Goal: Use online tool/utility

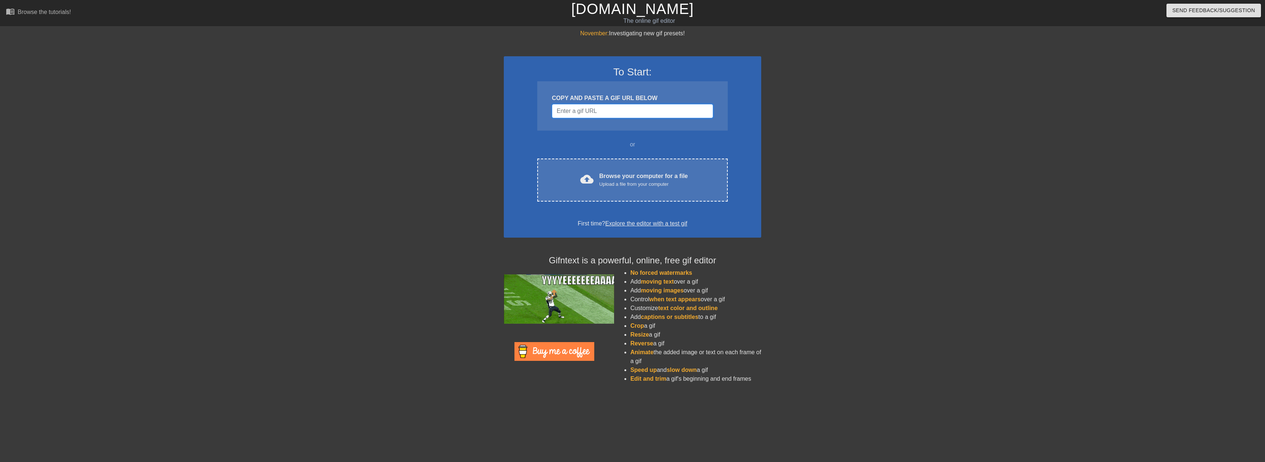
click at [590, 110] on input "Username" at bounding box center [632, 111] width 161 height 14
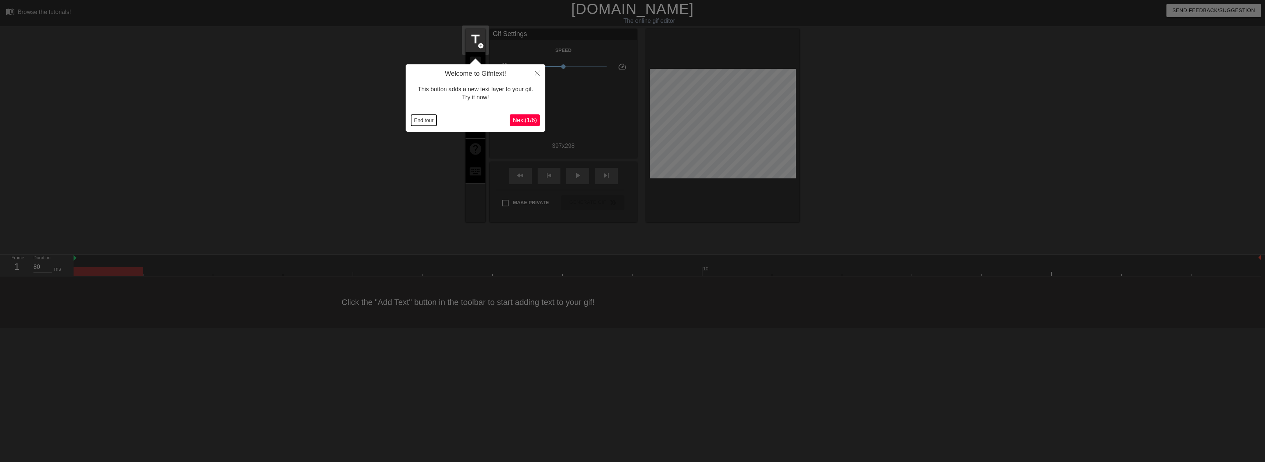
click at [429, 118] on button "End tour" at bounding box center [423, 120] width 25 height 11
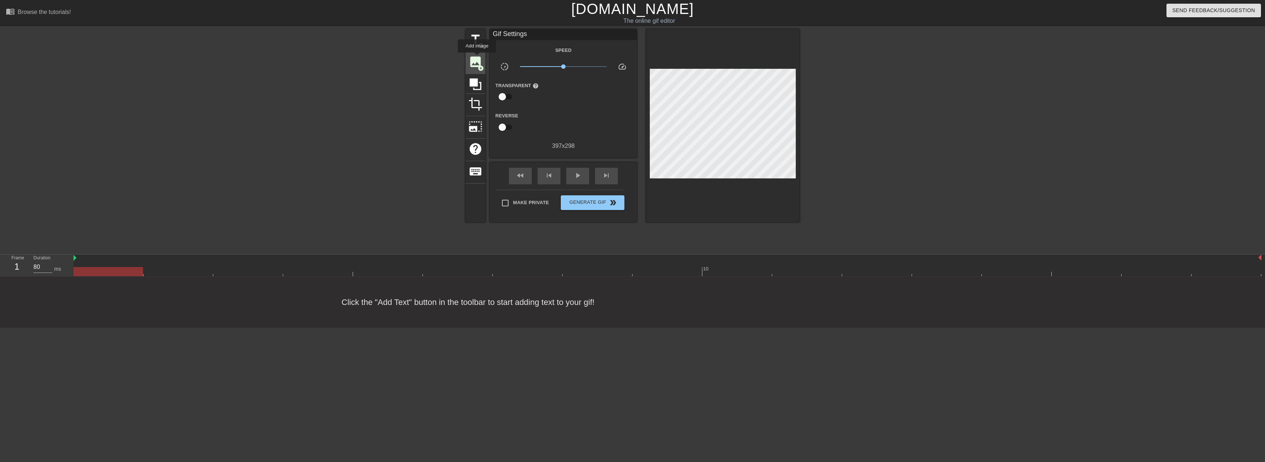
click at [477, 58] on span "image" at bounding box center [476, 62] width 14 height 14
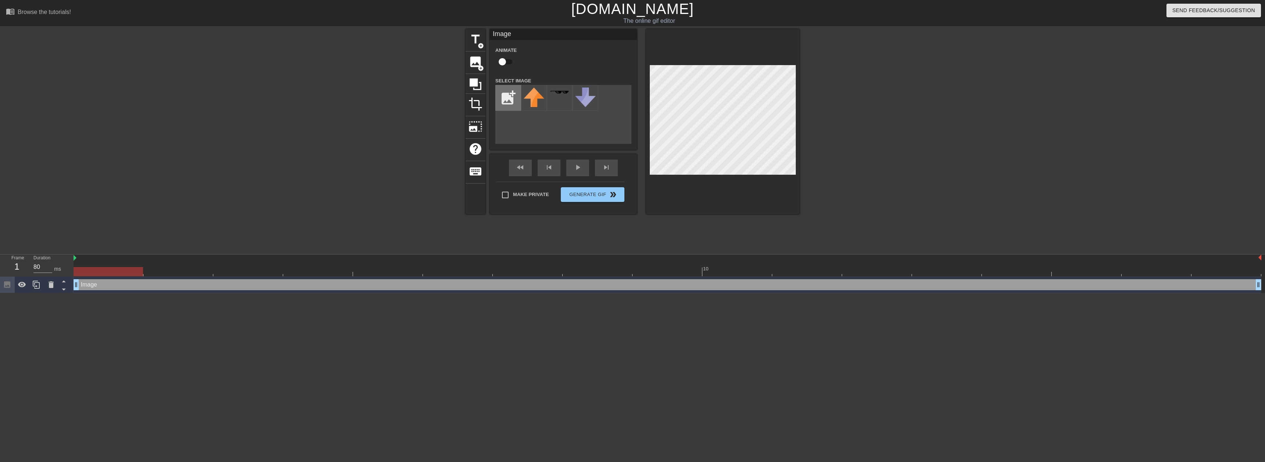
click at [502, 95] on input "file" at bounding box center [508, 97] width 25 height 25
click at [514, 101] on input "file" at bounding box center [508, 97] width 25 height 25
type input "C:\fakepath\cmc.png"
click at [542, 97] on img at bounding box center [534, 101] width 21 height 27
drag, startPoint x: 122, startPoint y: 272, endPoint x: 155, endPoint y: 291, distance: 37.5
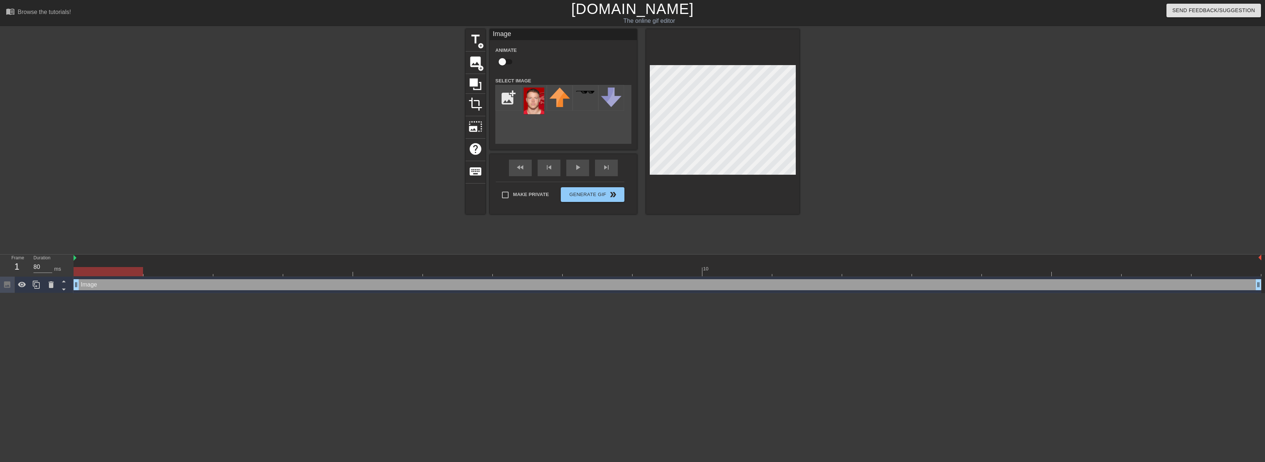
click at [54, 291] on div "Frame 1 Duration 80 ms 10 Image drag_handle drag_handle" at bounding box center [632, 273] width 1265 height 39
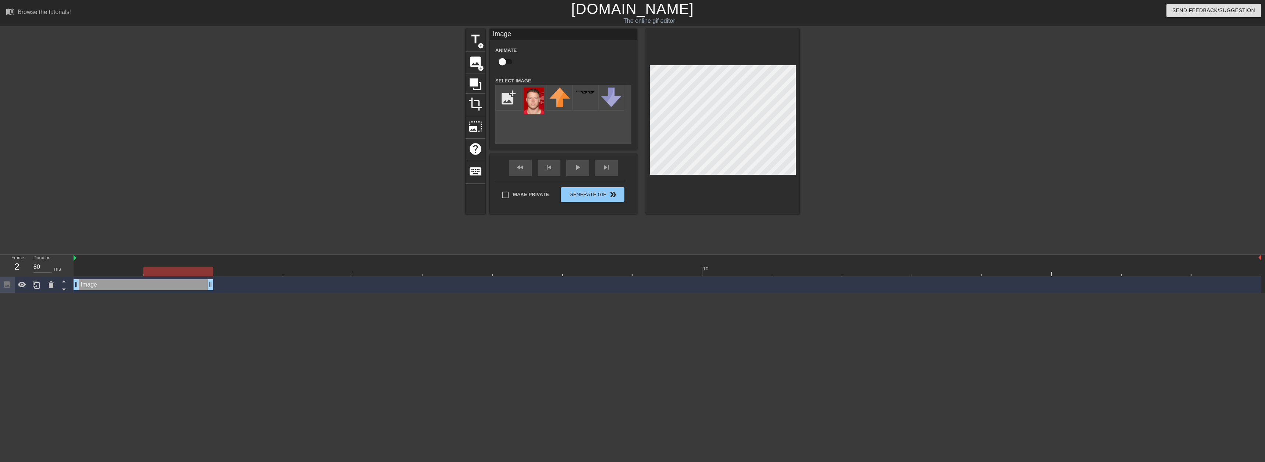
drag, startPoint x: 1258, startPoint y: 285, endPoint x: 227, endPoint y: 284, distance: 1031.6
click at [227, 284] on div "Image drag_handle drag_handle" at bounding box center [668, 284] width 1188 height 11
click at [39, 290] on div at bounding box center [36, 285] width 15 height 16
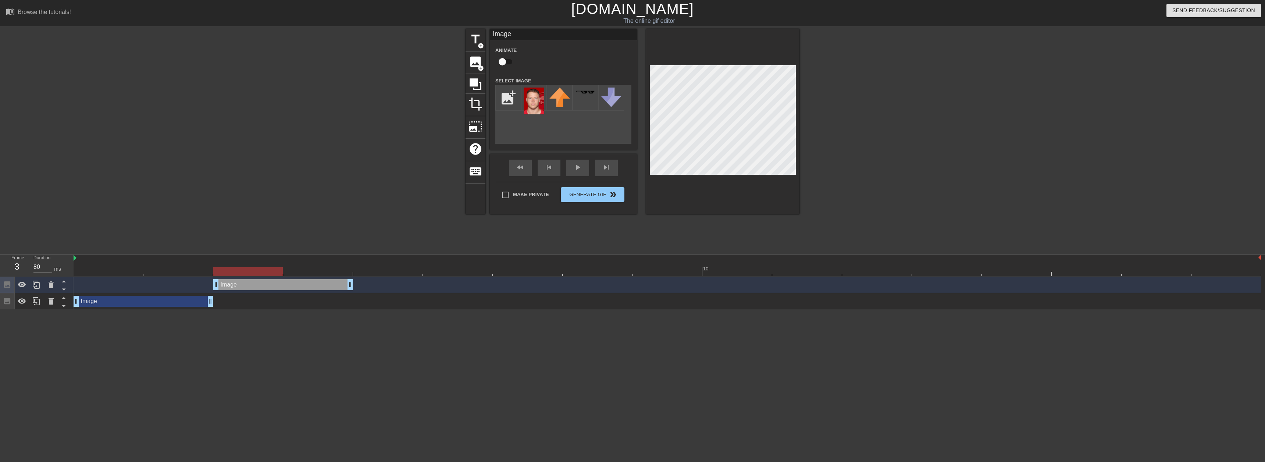
drag, startPoint x: 170, startPoint y: 284, endPoint x: 321, endPoint y: 287, distance: 151.2
click at [321, 288] on div "Image drag_handle drag_handle" at bounding box center [283, 284] width 140 height 11
drag, startPoint x: 214, startPoint y: 286, endPoint x: 256, endPoint y: 286, distance: 41.9
click at [256, 286] on div "Image drag_handle drag_handle" at bounding box center [668, 284] width 1188 height 11
drag, startPoint x: 212, startPoint y: 302, endPoint x: 559, endPoint y: 174, distance: 370.6
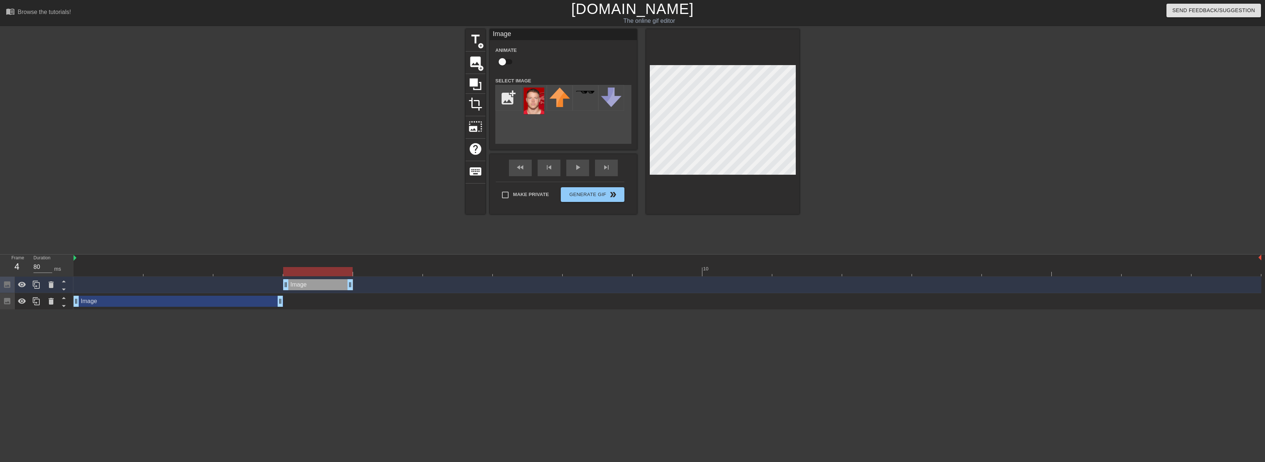
drag, startPoint x: 268, startPoint y: 271, endPoint x: 315, endPoint y: 259, distance: 49.0
click at [306, 267] on div at bounding box center [318, 271] width 70 height 9
drag, startPoint x: 345, startPoint y: 271, endPoint x: 350, endPoint y: 298, distance: 26.8
click at [318, 273] on div at bounding box center [318, 271] width 70 height 9
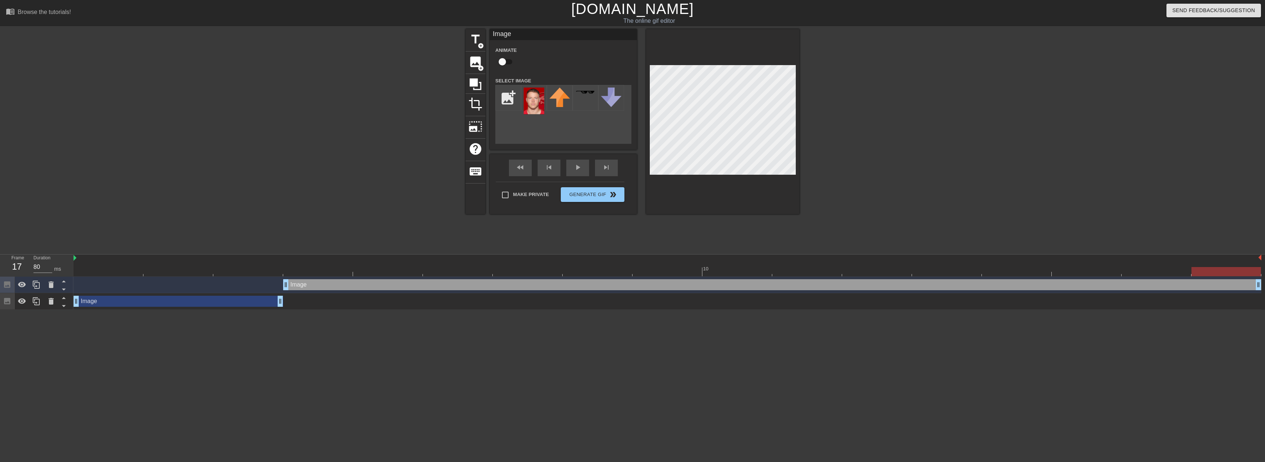
drag, startPoint x: 350, startPoint y: 286, endPoint x: 1264, endPoint y: 285, distance: 913.9
click at [1264, 285] on div "Image drag_handle drag_handle Image drag_handle drag_handle" at bounding box center [670, 293] width 1192 height 33
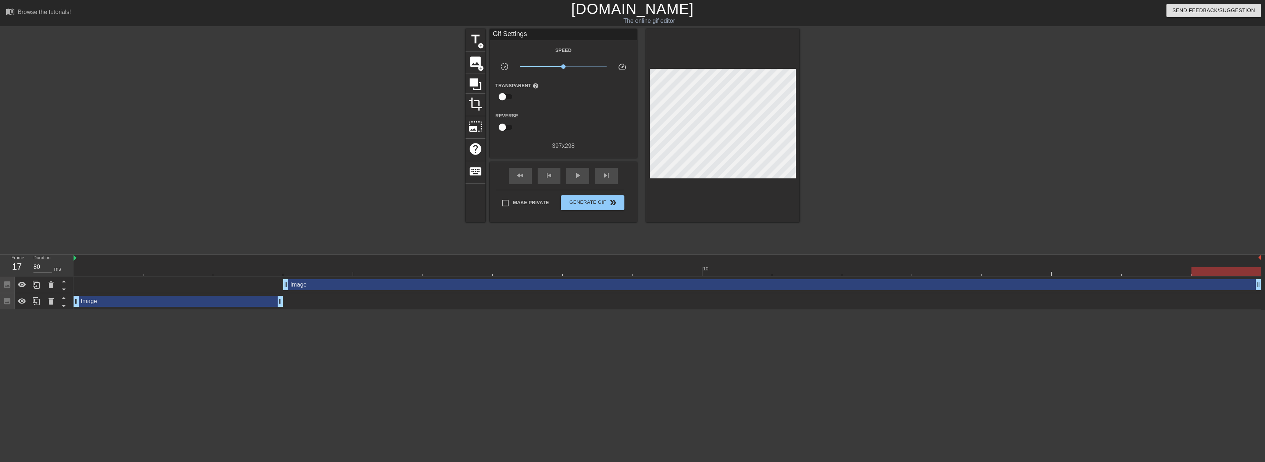
click at [246, 179] on div "title add_circle image add_circle crop photo_size_select_large help keyboard Gi…" at bounding box center [632, 139] width 1265 height 221
click at [476, 64] on span "image" at bounding box center [476, 62] width 14 height 14
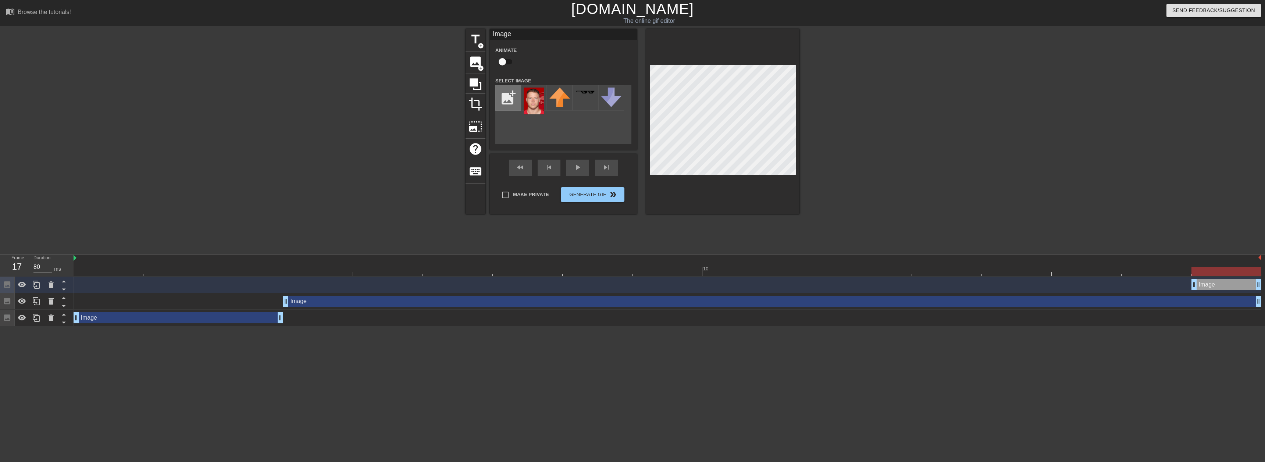
click at [502, 102] on input "file" at bounding box center [508, 97] width 25 height 25
type input "C:\fakepath\[PERSON_NAME].png"
click at [529, 100] on img at bounding box center [534, 97] width 21 height 18
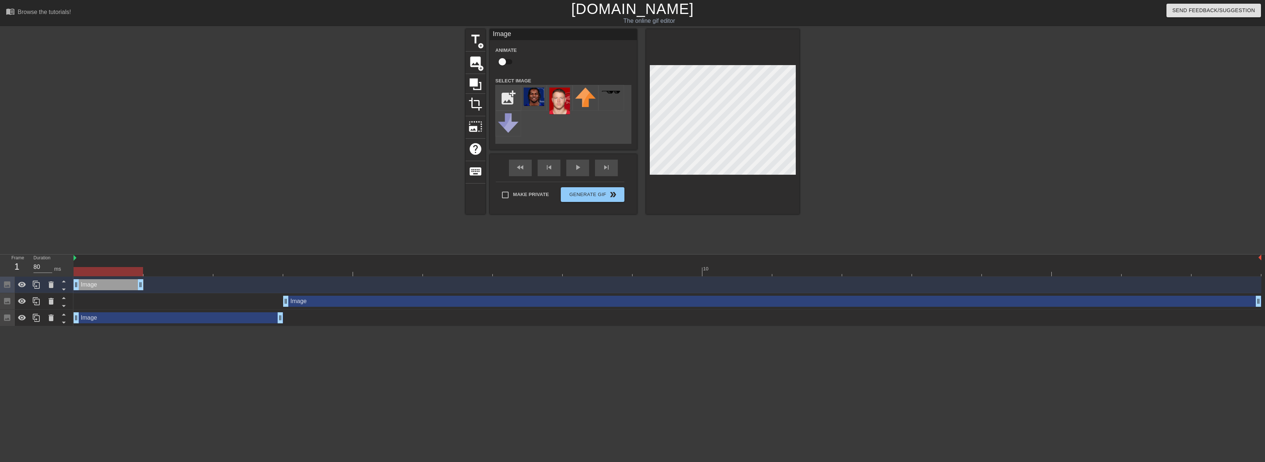
drag, startPoint x: 1214, startPoint y: 284, endPoint x: 598, endPoint y: 120, distance: 638.4
click at [37, 245] on div "menu_book Browse the tutorials! [DOMAIN_NAME] The online gif editor Send Feedba…" at bounding box center [632, 163] width 1265 height 326
drag, startPoint x: 114, startPoint y: 274, endPoint x: 125, endPoint y: 277, distance: 11.3
click at [82, 274] on div at bounding box center [109, 271] width 70 height 9
drag, startPoint x: 140, startPoint y: 285, endPoint x: 302, endPoint y: 280, distance: 161.2
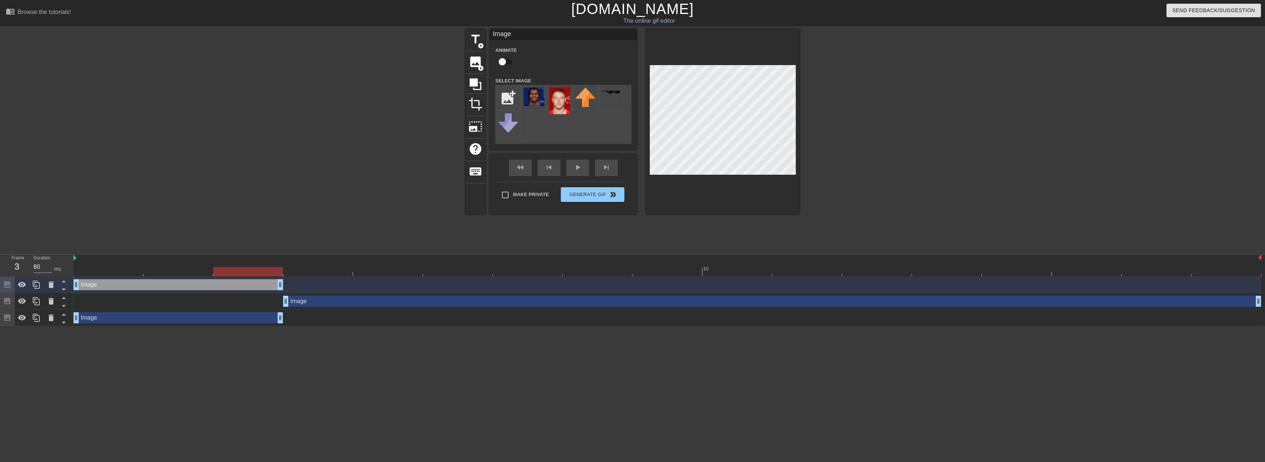
click at [309, 281] on div "Image drag_handle drag_handle" at bounding box center [668, 284] width 1188 height 11
click at [38, 285] on icon at bounding box center [36, 284] width 9 height 9
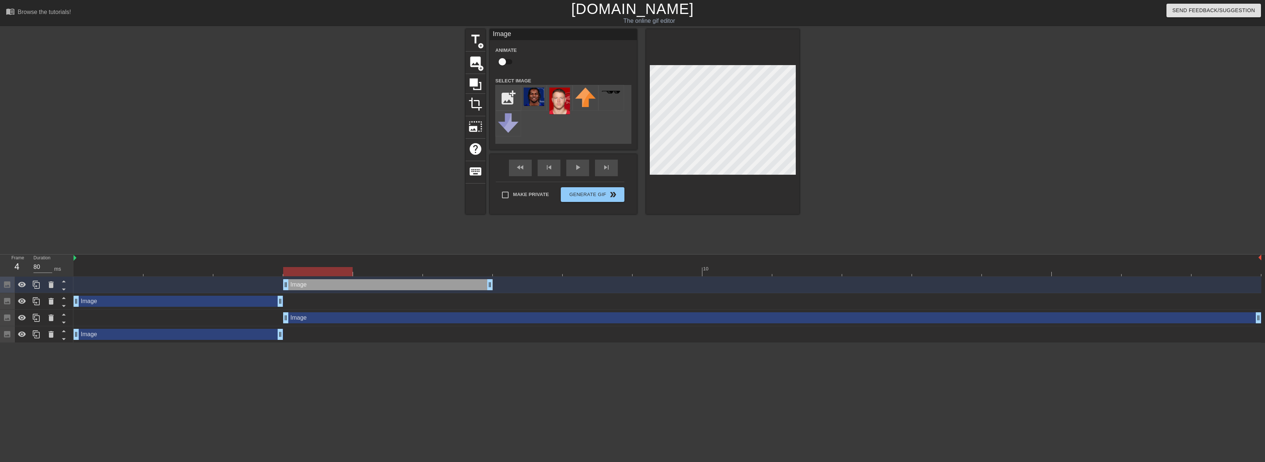
drag, startPoint x: 257, startPoint y: 286, endPoint x: 468, endPoint y: 288, distance: 211.5
click at [468, 288] on div "Image drag_handle drag_handle" at bounding box center [388, 284] width 210 height 11
drag, startPoint x: 311, startPoint y: 273, endPoint x: 634, endPoint y: 151, distance: 345.3
click at [305, 276] on div "10" at bounding box center [668, 265] width 1188 height 22
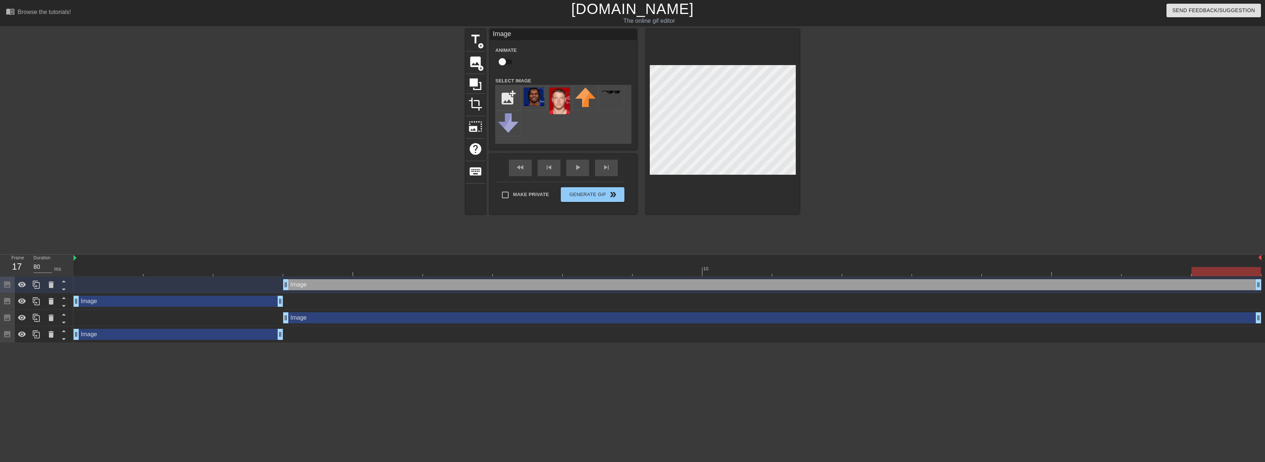
drag, startPoint x: 491, startPoint y: 285, endPoint x: 1186, endPoint y: 250, distance: 695.6
click at [1263, 246] on div "menu_book Browse the tutorials! [DOMAIN_NAME] The online gif editor Send Feedba…" at bounding box center [632, 171] width 1265 height 343
click at [242, 209] on div "title add_circle image add_circle crop photo_size_select_large help keyboard Im…" at bounding box center [632, 139] width 1265 height 221
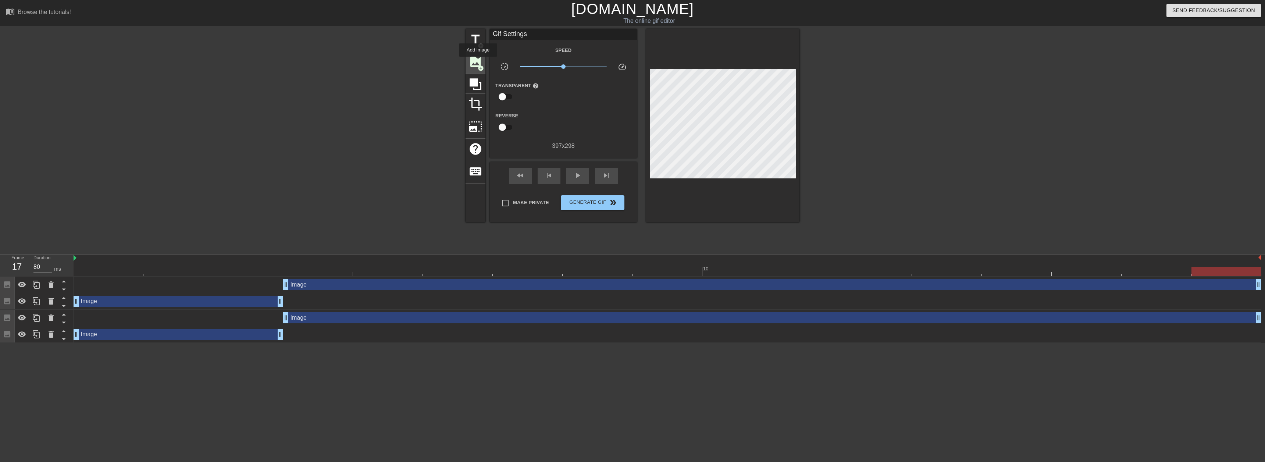
click at [478, 62] on span "image" at bounding box center [476, 62] width 14 height 14
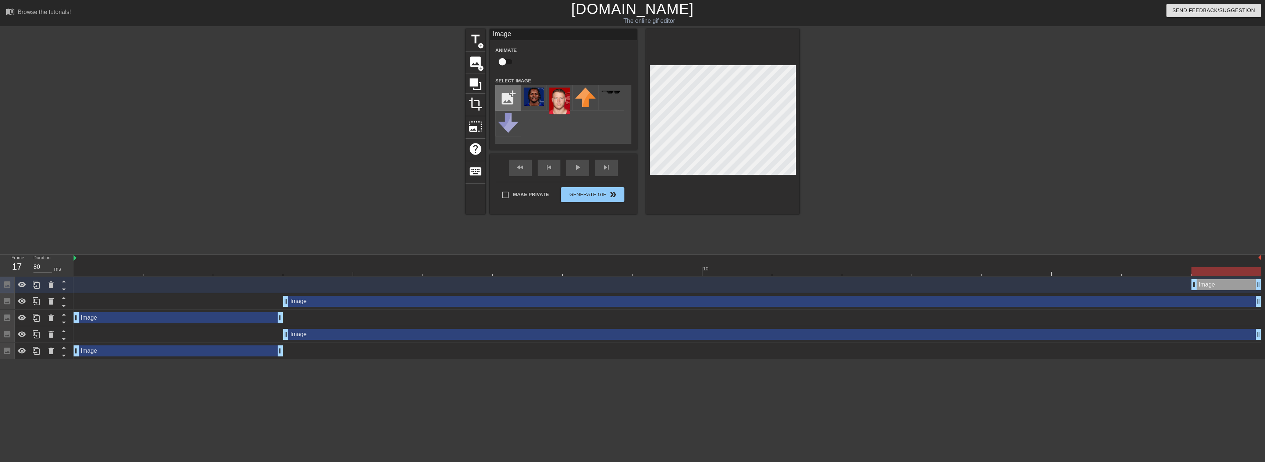
click at [502, 97] on input "file" at bounding box center [508, 97] width 25 height 25
type input "C:\fakepath\Screenshot [DATE] 152210.png"
click at [538, 97] on img at bounding box center [534, 97] width 21 height 19
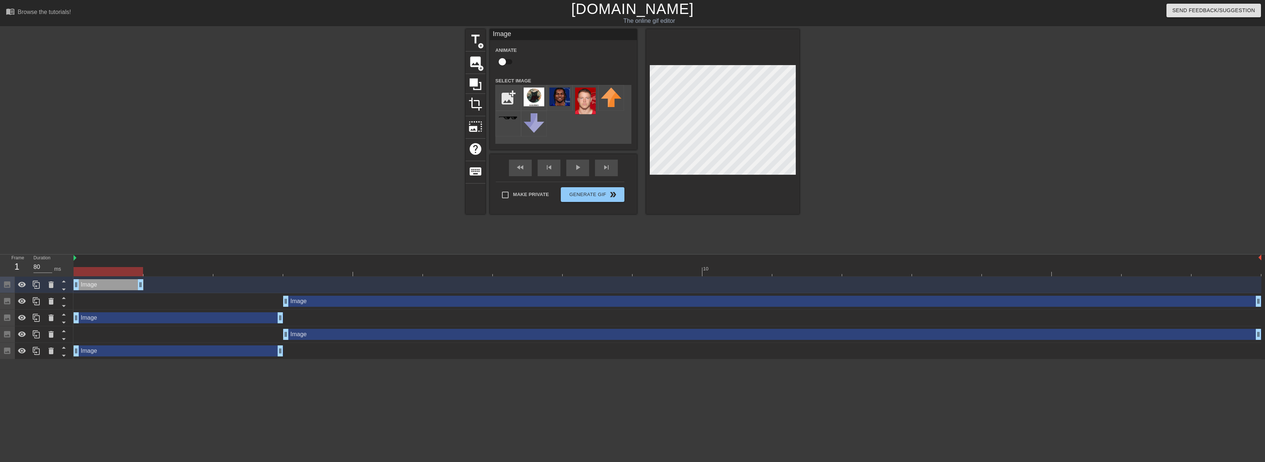
drag, startPoint x: 1214, startPoint y: 285, endPoint x: 33, endPoint y: 267, distance: 1180.7
click at [31, 268] on div "Frame 1 Duration 80 ms 10 Image drag_handle drag_handle Image drag_handle drag_…" at bounding box center [632, 306] width 1265 height 105
drag, startPoint x: 152, startPoint y: 283, endPoint x: 252, endPoint y: 277, distance: 99.5
click at [32, 285] on icon at bounding box center [36, 284] width 9 height 9
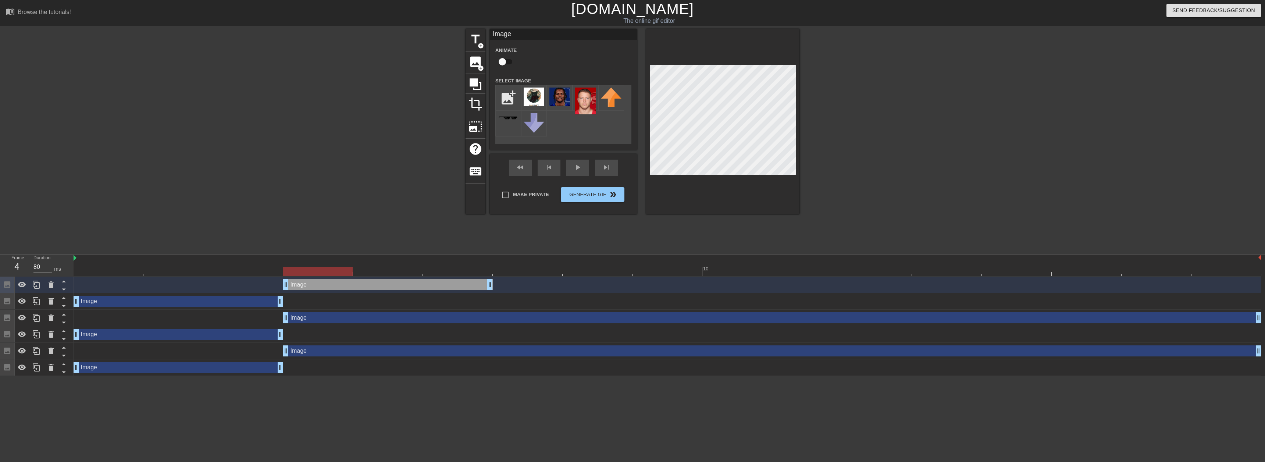
drag, startPoint x: 239, startPoint y: 286, endPoint x: 432, endPoint y: 277, distance: 193.3
click at [420, 286] on div "Image drag_handle drag_handle" at bounding box center [388, 284] width 210 height 11
drag, startPoint x: 332, startPoint y: 274, endPoint x: 436, endPoint y: 269, distance: 103.8
click at [436, 269] on div at bounding box center [458, 271] width 70 height 9
drag, startPoint x: 488, startPoint y: 285, endPoint x: 441, endPoint y: 288, distance: 46.5
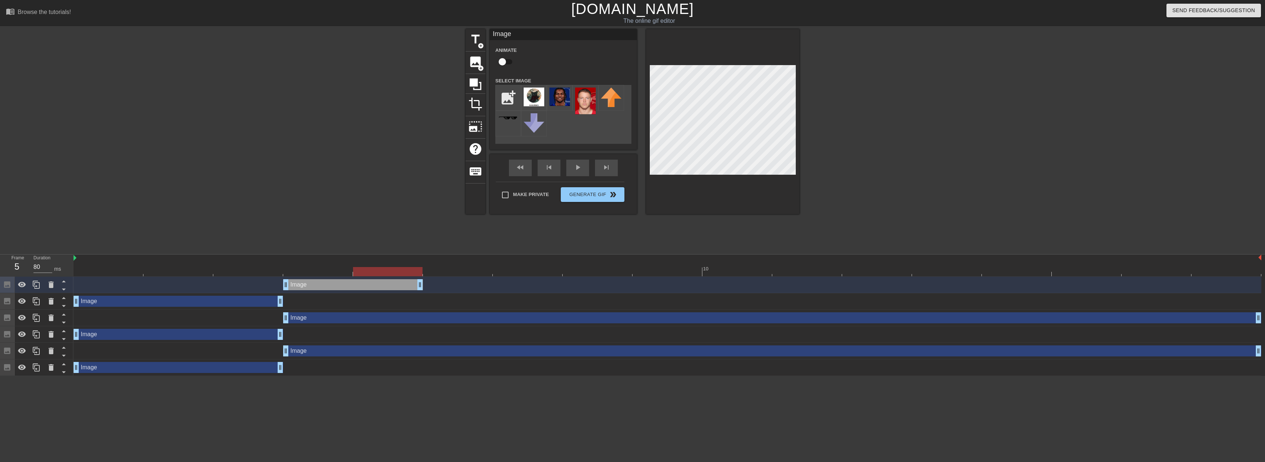
click at [441, 288] on div "Image drag_handle drag_handle" at bounding box center [668, 284] width 1188 height 11
click at [38, 285] on icon at bounding box center [36, 284] width 9 height 9
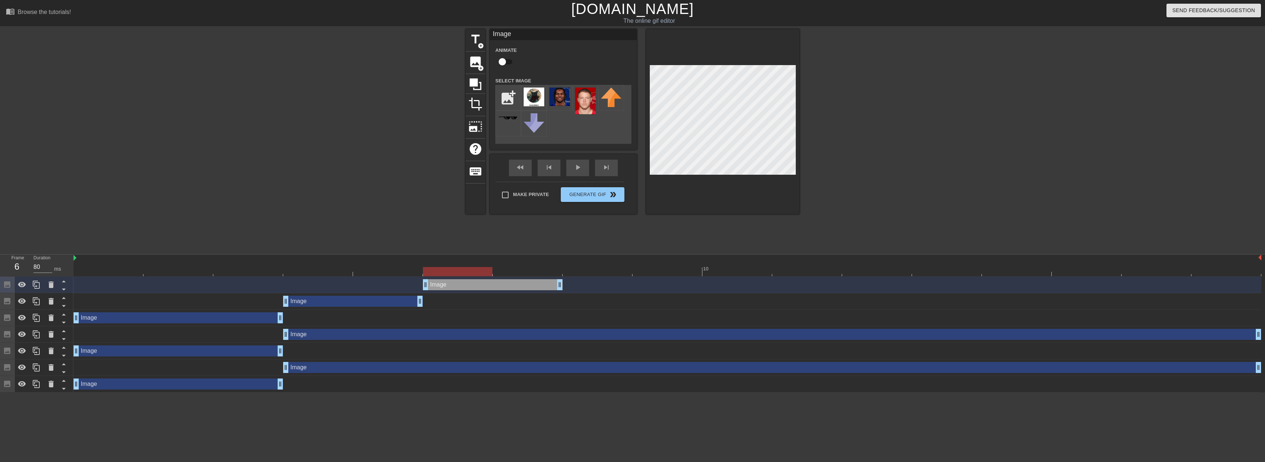
drag, startPoint x: 491, startPoint y: 284, endPoint x: 503, endPoint y: 271, distance: 16.9
click at [494, 284] on div "Image drag_handle drag_handle" at bounding box center [493, 284] width 140 height 11
drag, startPoint x: 484, startPoint y: 272, endPoint x: 524, endPoint y: 270, distance: 40.1
click at [524, 270] on div at bounding box center [528, 271] width 70 height 9
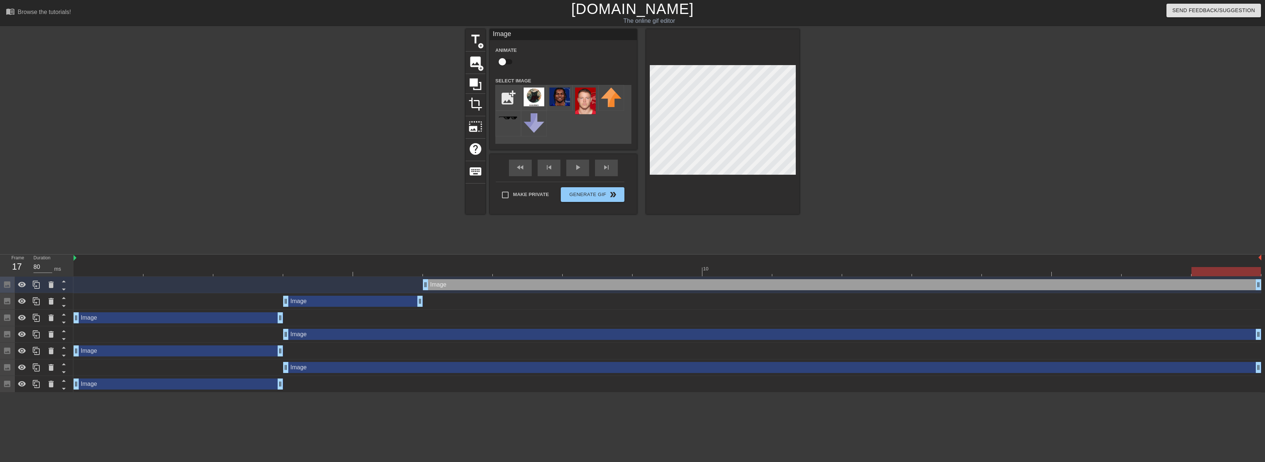
drag, startPoint x: 560, startPoint y: 286, endPoint x: 1263, endPoint y: 280, distance: 702.5
click at [1264, 280] on div "Image drag_handle drag_handle Image drag_handle drag_handle Image drag_handle d…" at bounding box center [670, 335] width 1192 height 116
click at [505, 195] on input "Make Private" at bounding box center [505, 194] width 15 height 15
checkbox input "true"
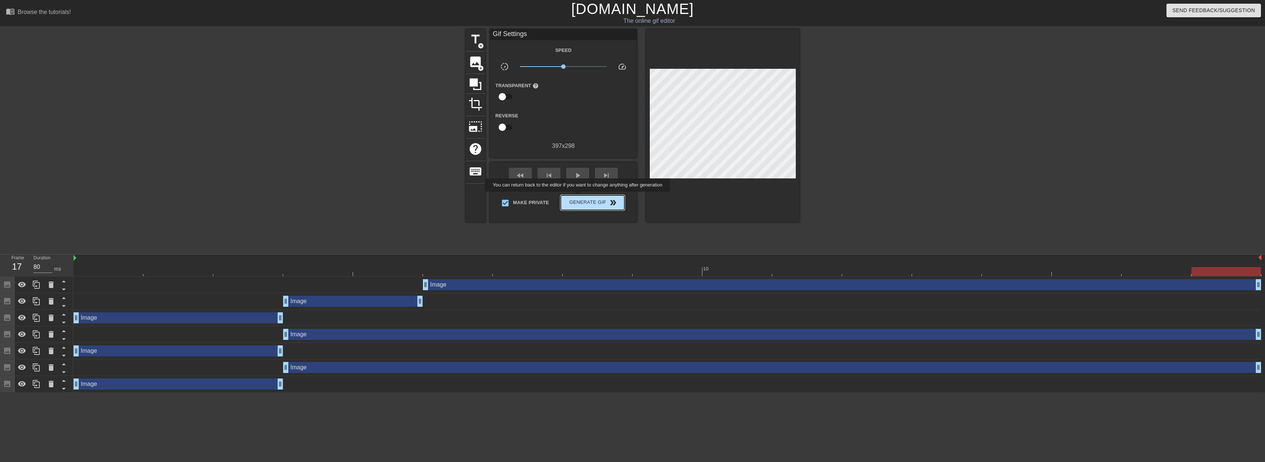
click at [578, 197] on button "Generate Gif double_arrow" at bounding box center [593, 202] width 64 height 15
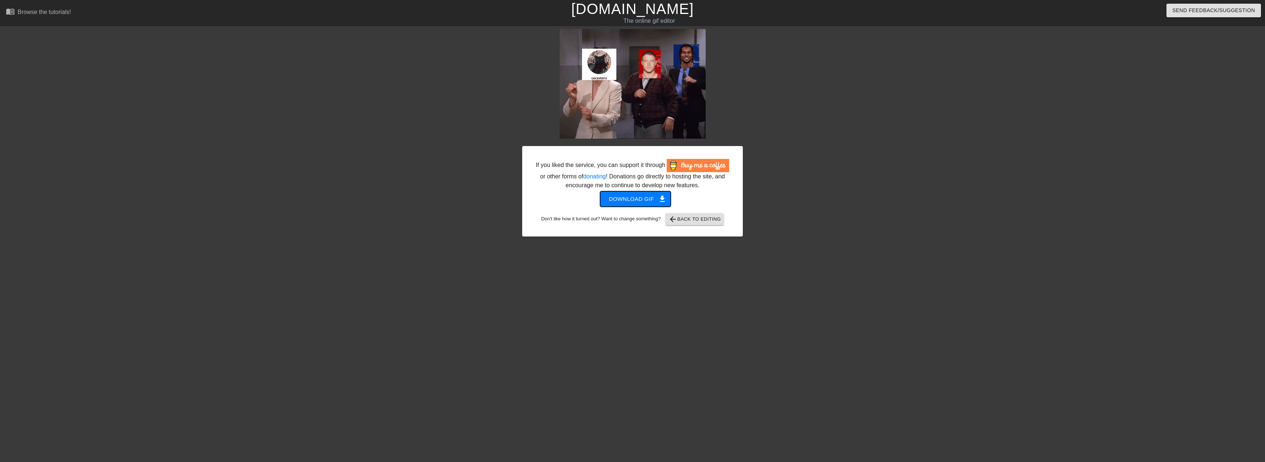
click at [635, 193] on button "Download gif get_app" at bounding box center [635, 198] width 71 height 15
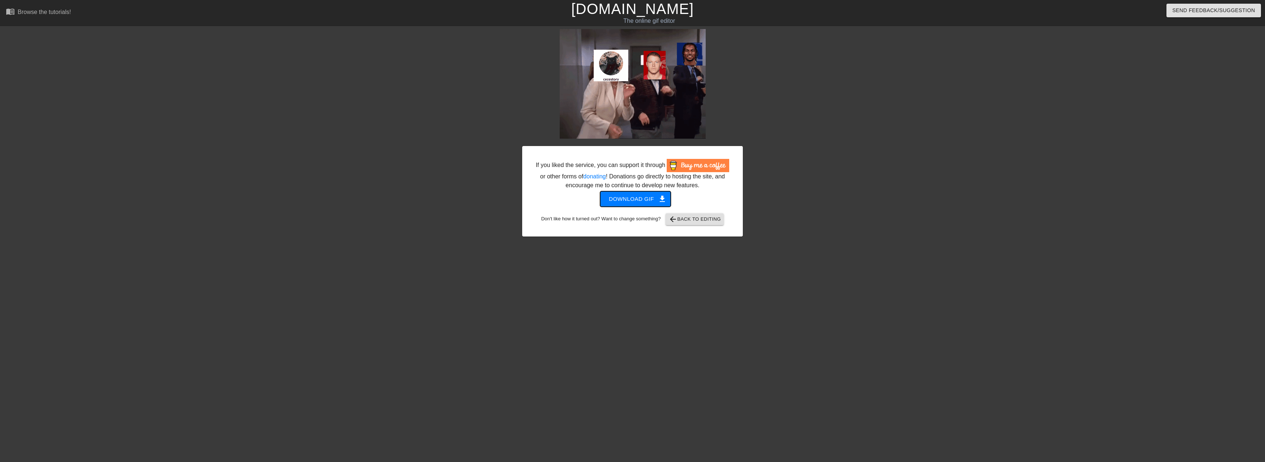
click at [619, 204] on button "Download gif get_app" at bounding box center [635, 198] width 71 height 15
